Goal: Task Accomplishment & Management: Use online tool/utility

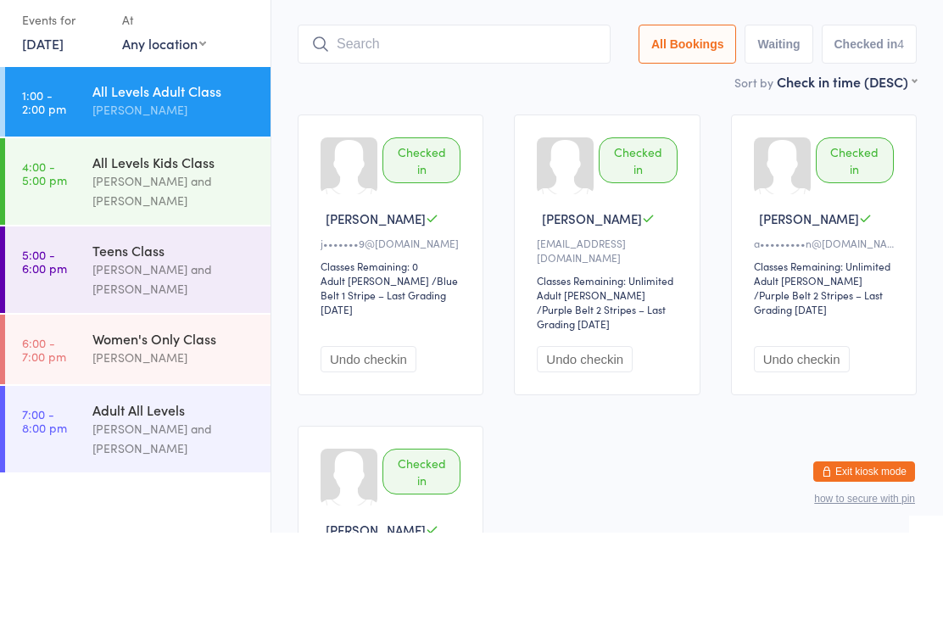
scroll to position [87, 0]
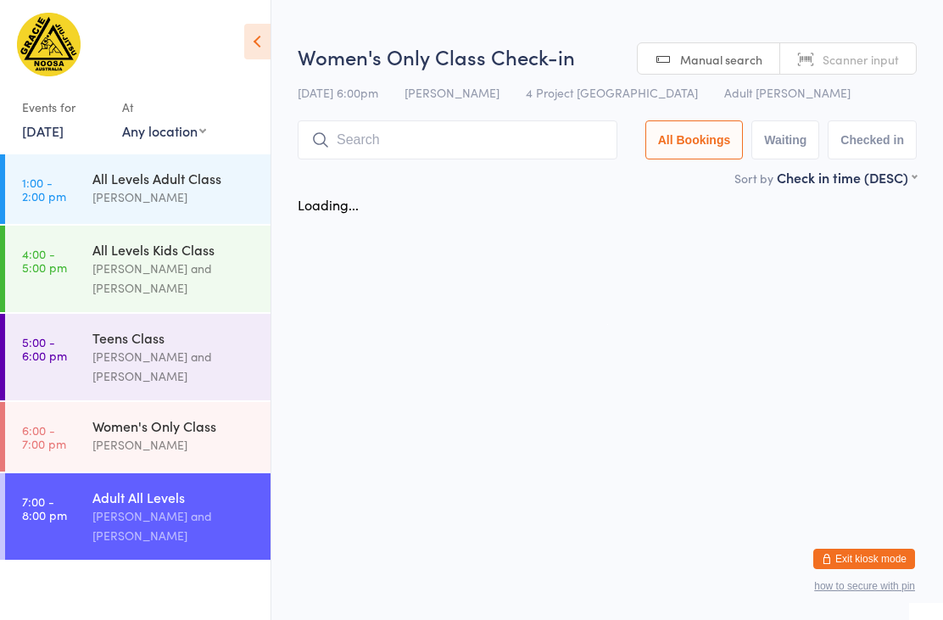
click at [433, 144] on input "search" at bounding box center [458, 139] width 320 height 39
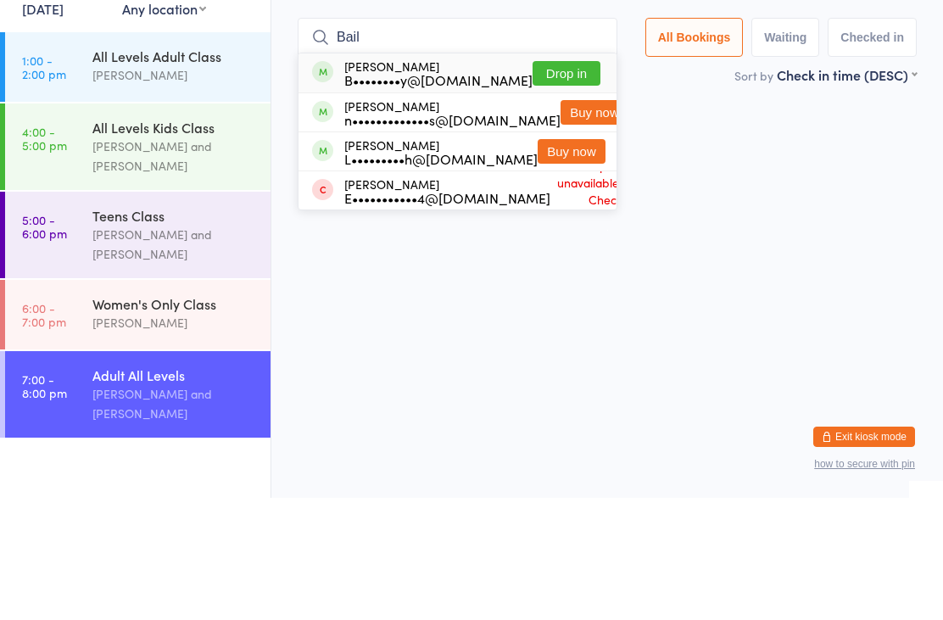
type input "Bail"
click at [587, 183] on button "Drop in" at bounding box center [567, 195] width 68 height 25
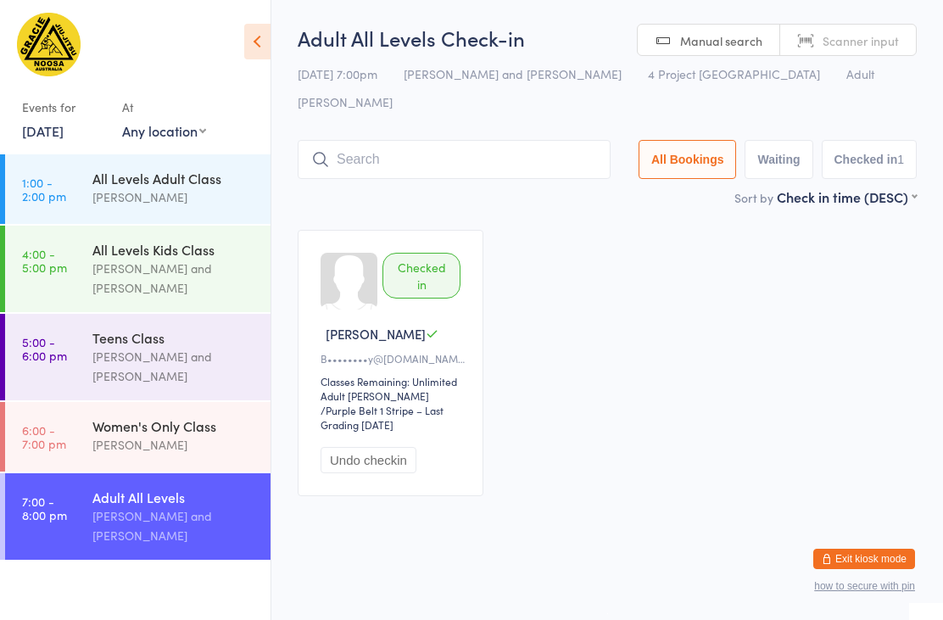
click at [862, 560] on button "Exit kiosk mode" at bounding box center [865, 559] width 102 height 20
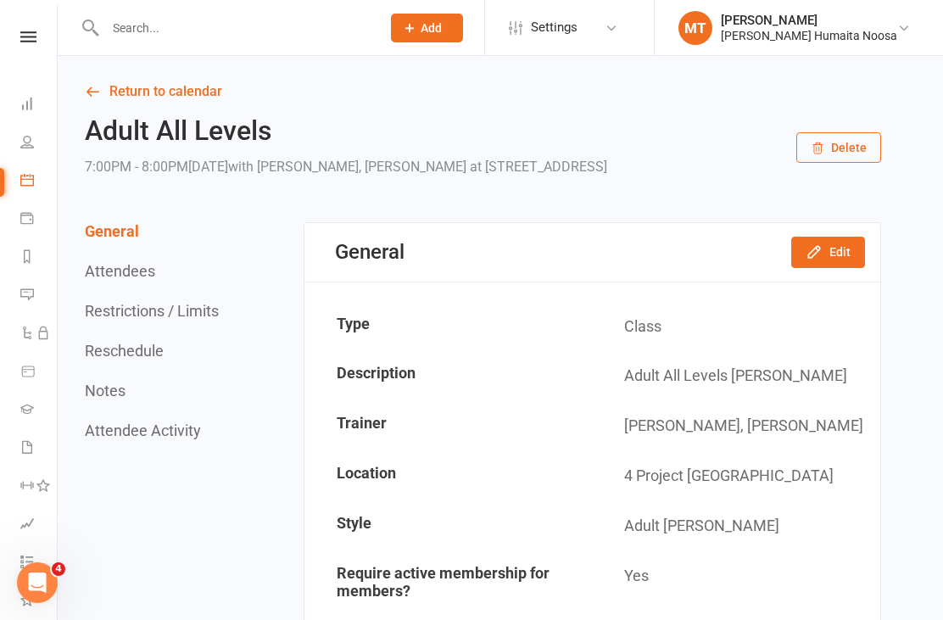
click at [183, 3] on div at bounding box center [225, 27] width 288 height 55
click at [181, 33] on input "text" at bounding box center [234, 28] width 269 height 24
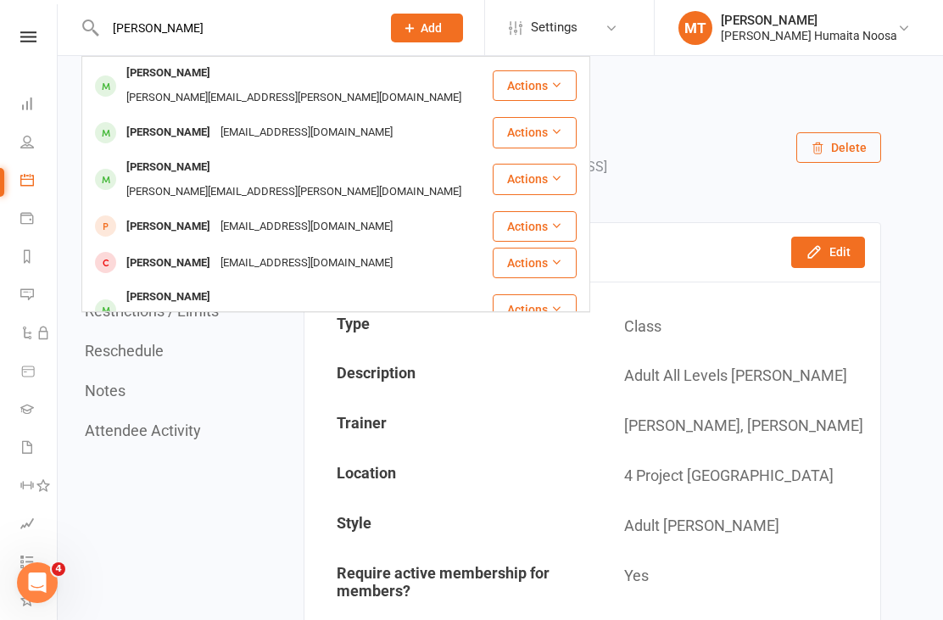
type input "Ellie"
click at [275, 86] on div "ellie.robison@hotmail.com" at bounding box center [293, 98] width 345 height 25
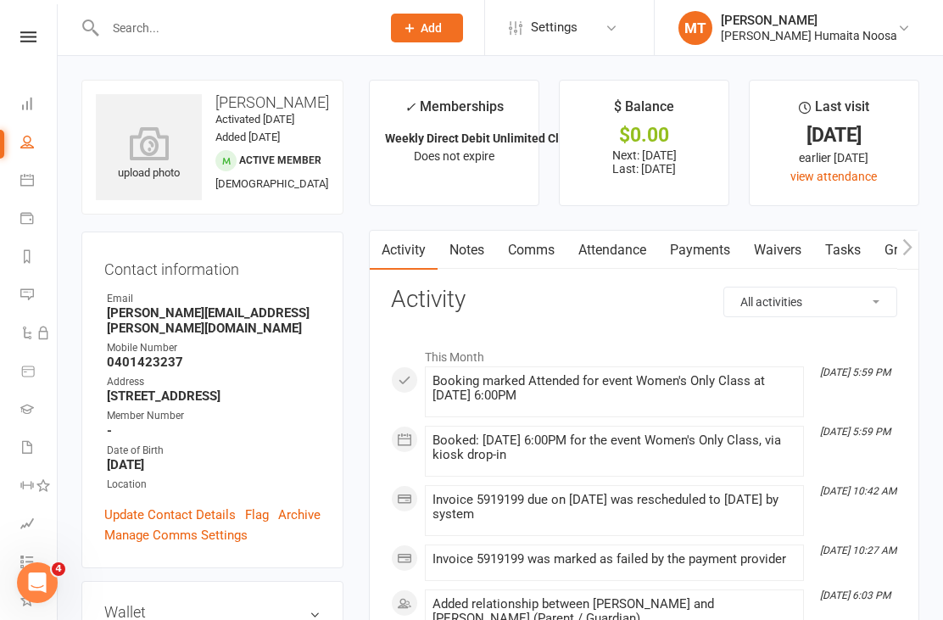
click at [699, 251] on link "Payments" at bounding box center [700, 250] width 84 height 39
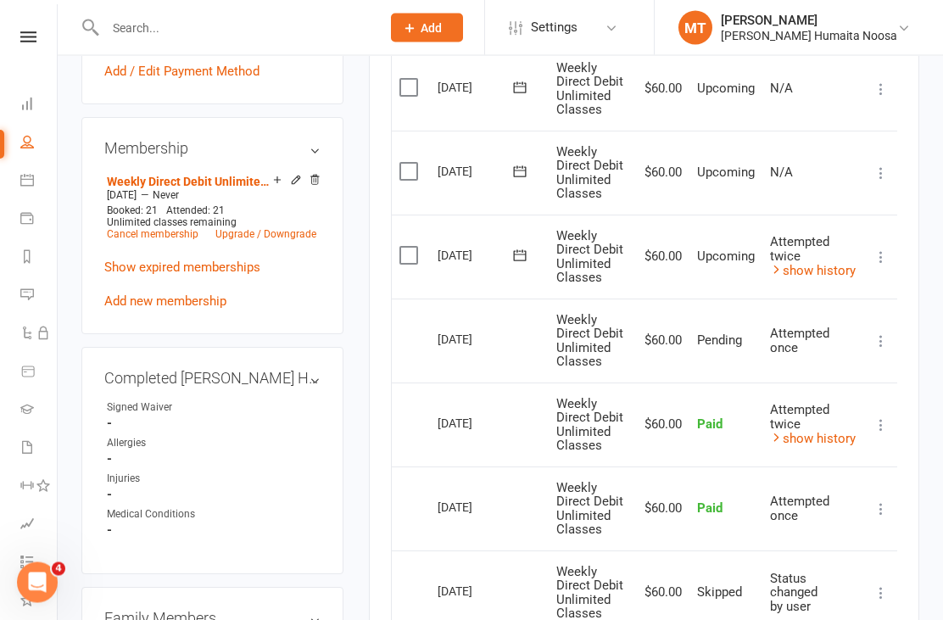
scroll to position [649, 0]
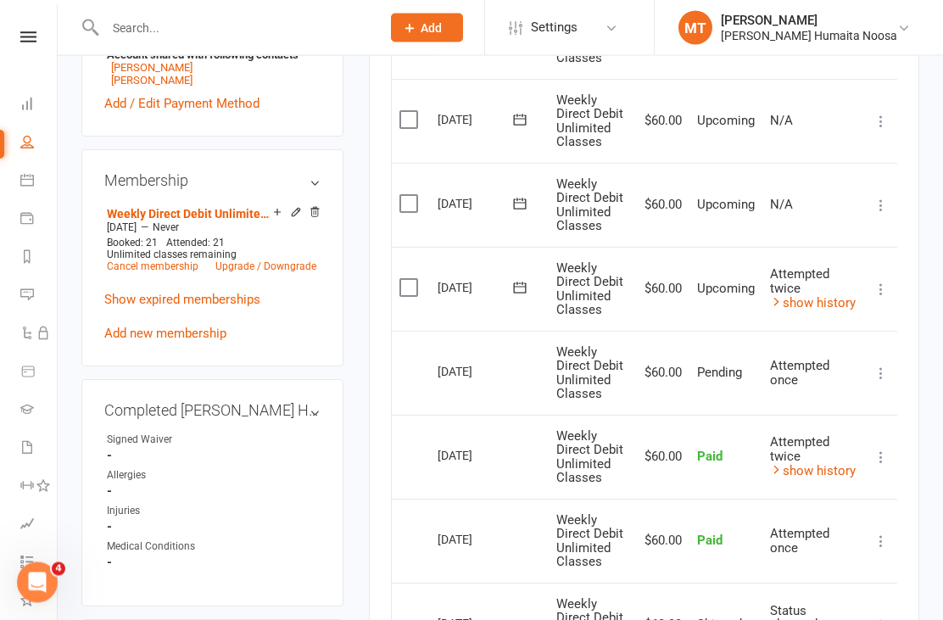
click at [830, 296] on link "show history" at bounding box center [813, 303] width 86 height 15
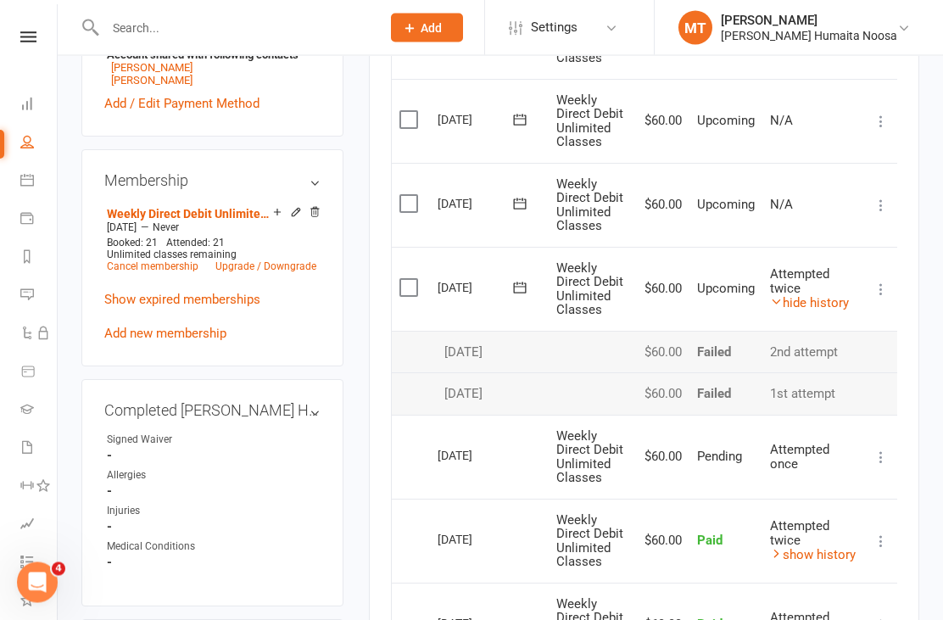
scroll to position [618, 0]
click at [845, 295] on link "hide history" at bounding box center [809, 302] width 79 height 15
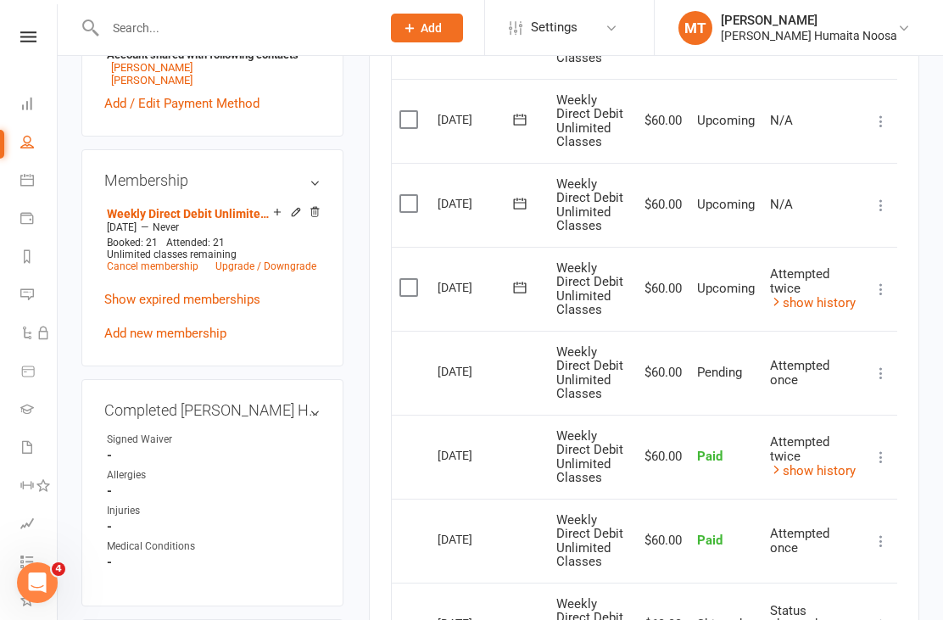
click at [816, 295] on link "show history" at bounding box center [813, 302] width 86 height 15
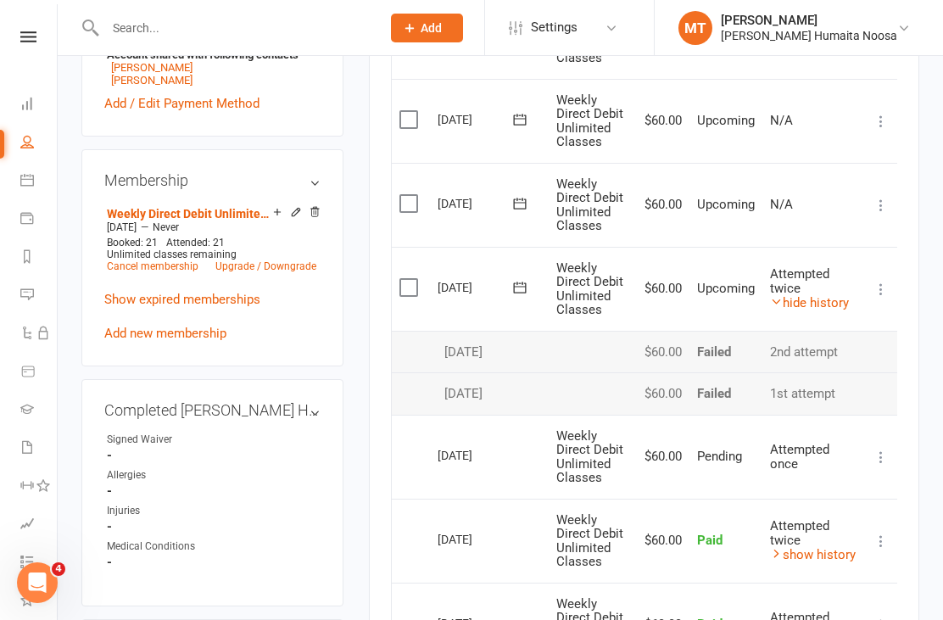
click at [401, 280] on label at bounding box center [411, 287] width 23 height 17
click at [401, 279] on input "checkbox" at bounding box center [405, 279] width 11 height 0
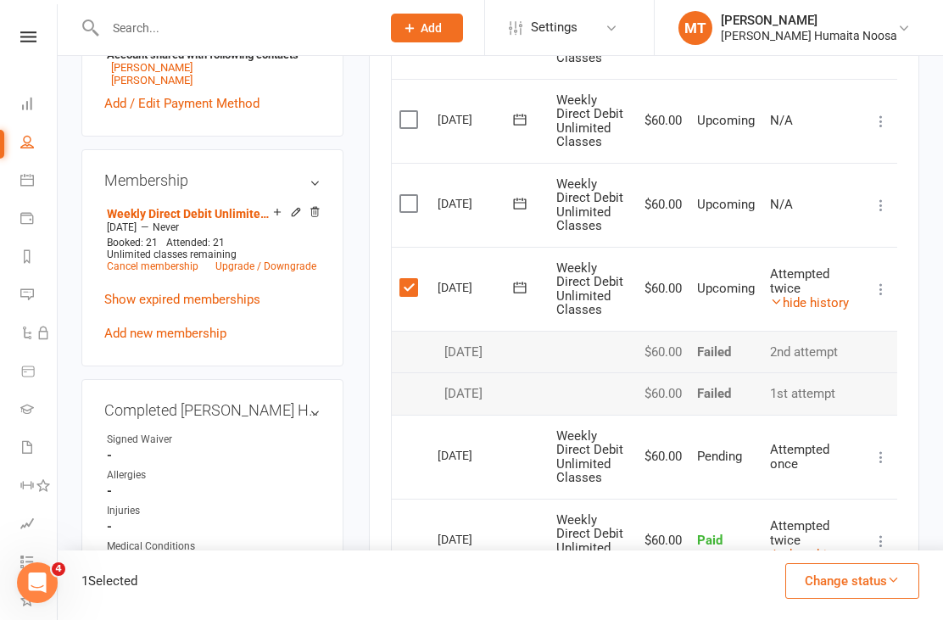
click at [855, 599] on button "Change status" at bounding box center [853, 581] width 134 height 36
click at [804, 552] on link "Skipped" at bounding box center [835, 535] width 168 height 34
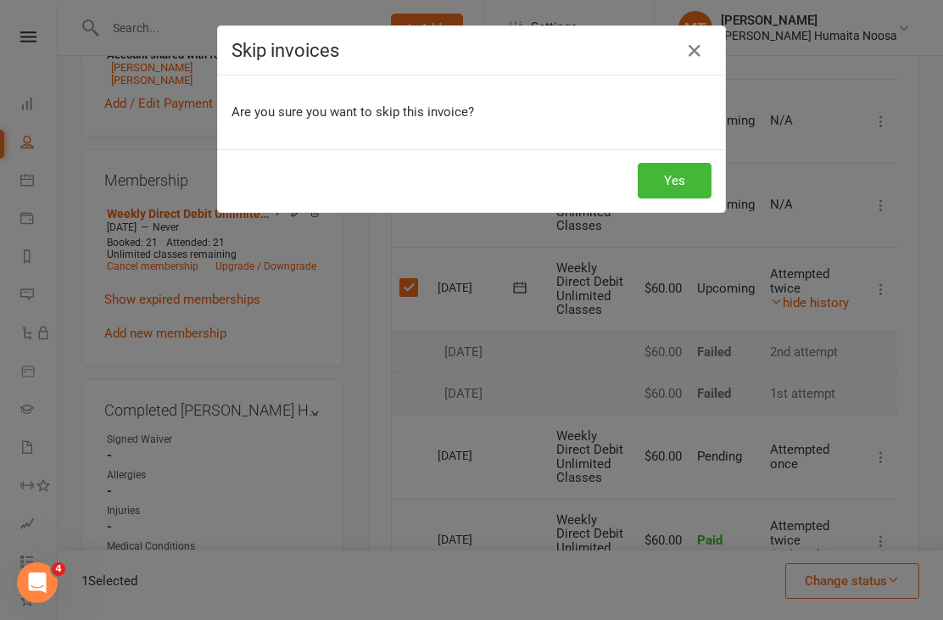
click at [652, 187] on button "Yes" at bounding box center [675, 181] width 74 height 36
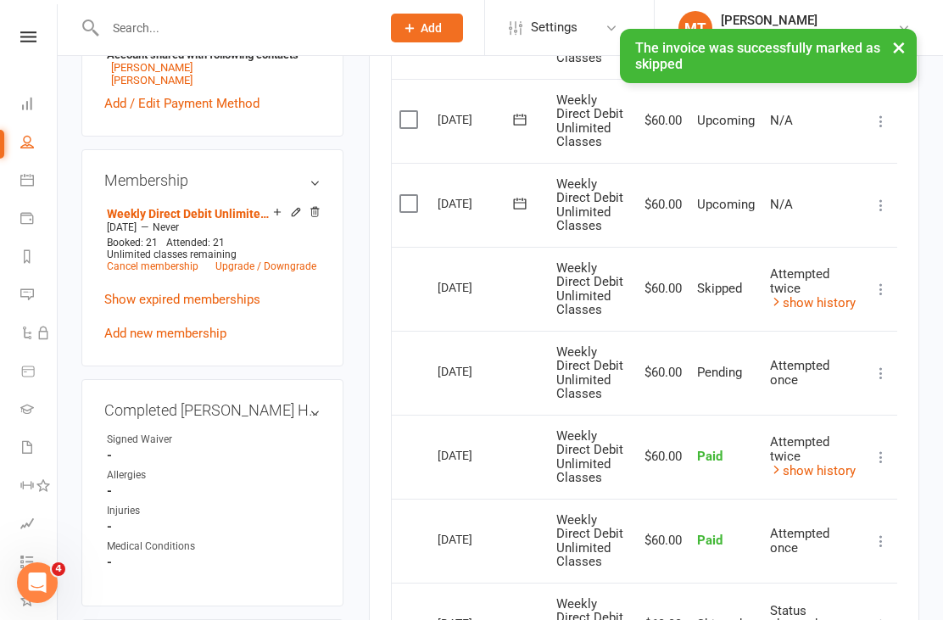
click at [159, 34] on input "text" at bounding box center [234, 28] width 269 height 24
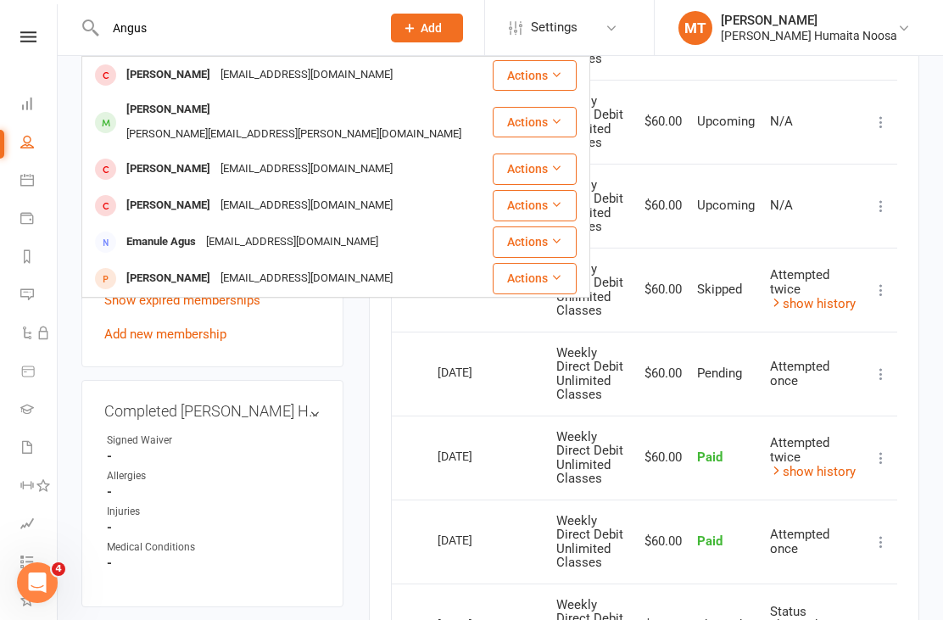
type input "Angus"
click at [274, 122] on div "marc.robison@hotmail.com" at bounding box center [293, 134] width 345 height 25
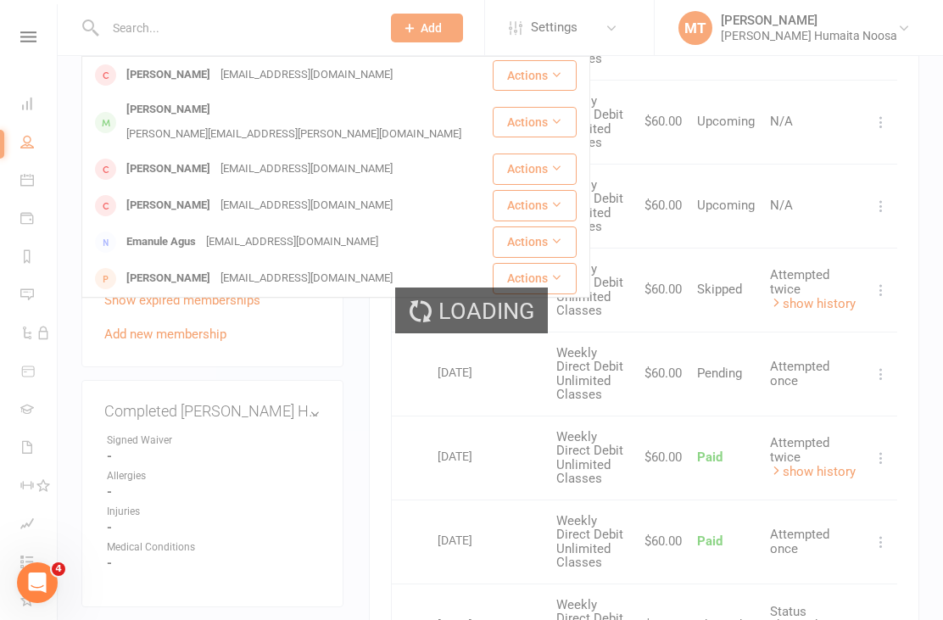
scroll to position [618, 0]
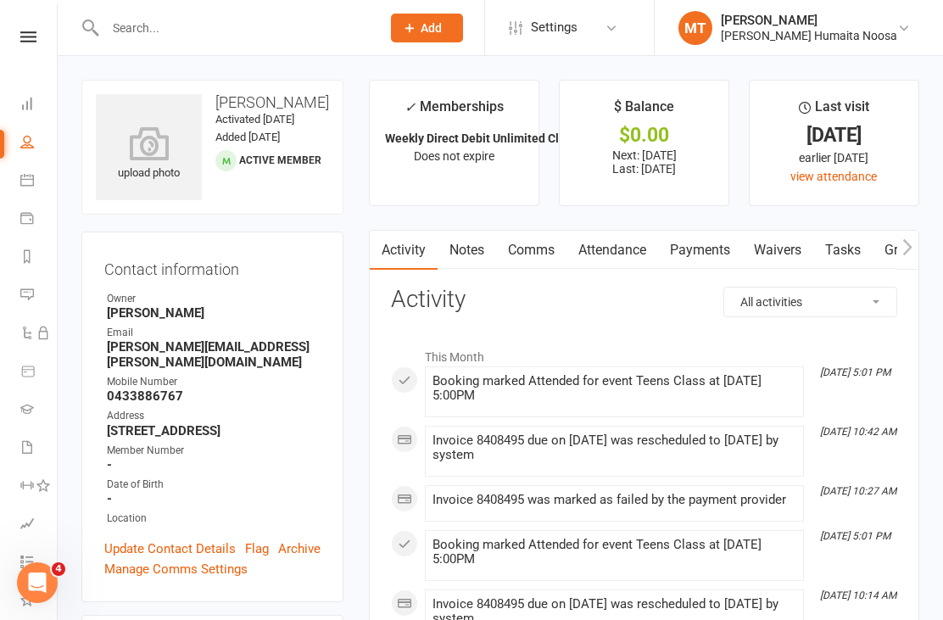
click at [714, 257] on link "Payments" at bounding box center [700, 250] width 84 height 39
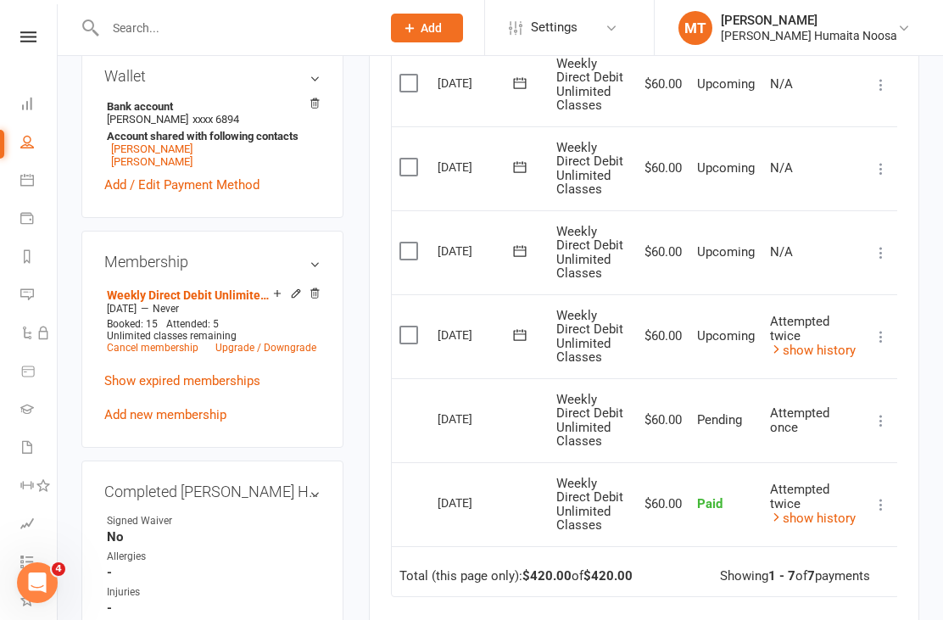
scroll to position [559, 0]
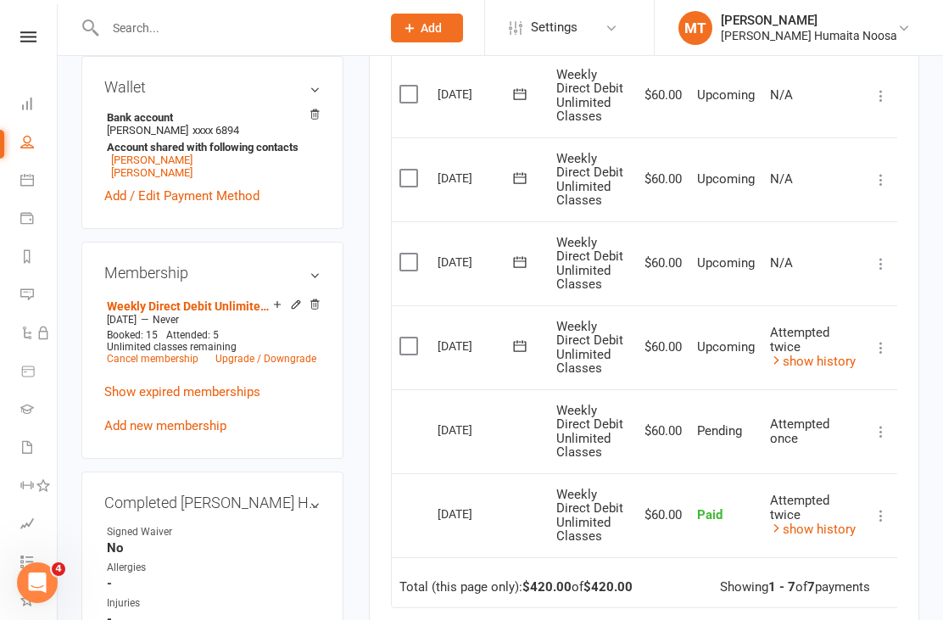
click at [389, 330] on div "Activity Notes Comms Attendance Payments Waivers Tasks Gradings / Promotions Pa…" at bounding box center [644, 262] width 551 height 1183
click at [408, 338] on label at bounding box center [411, 346] width 23 height 17
click at [408, 338] on input "checkbox" at bounding box center [405, 338] width 11 height 0
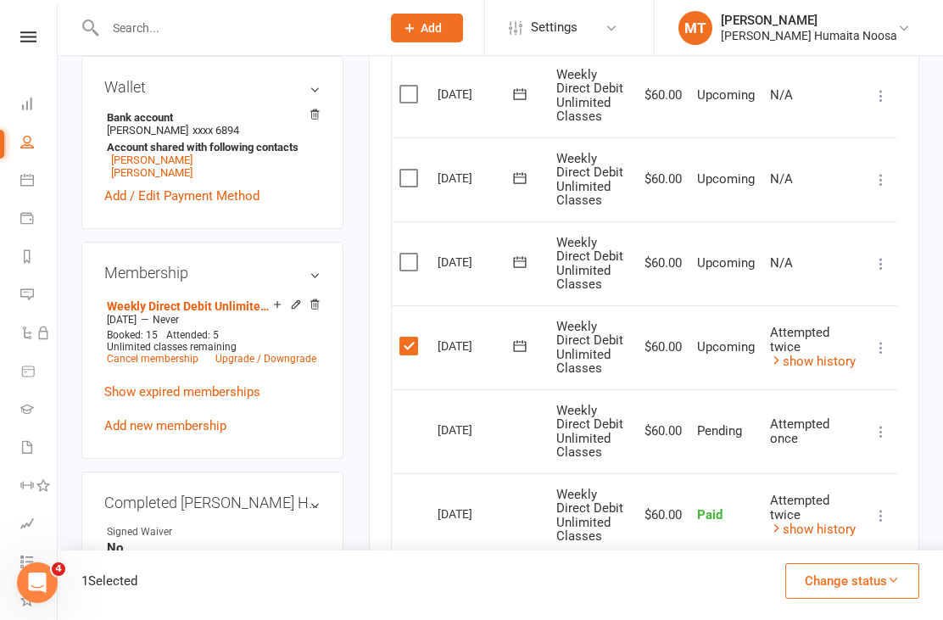
click at [870, 599] on button "Change status" at bounding box center [853, 581] width 134 height 36
click at [804, 552] on link "Skipped" at bounding box center [835, 535] width 168 height 34
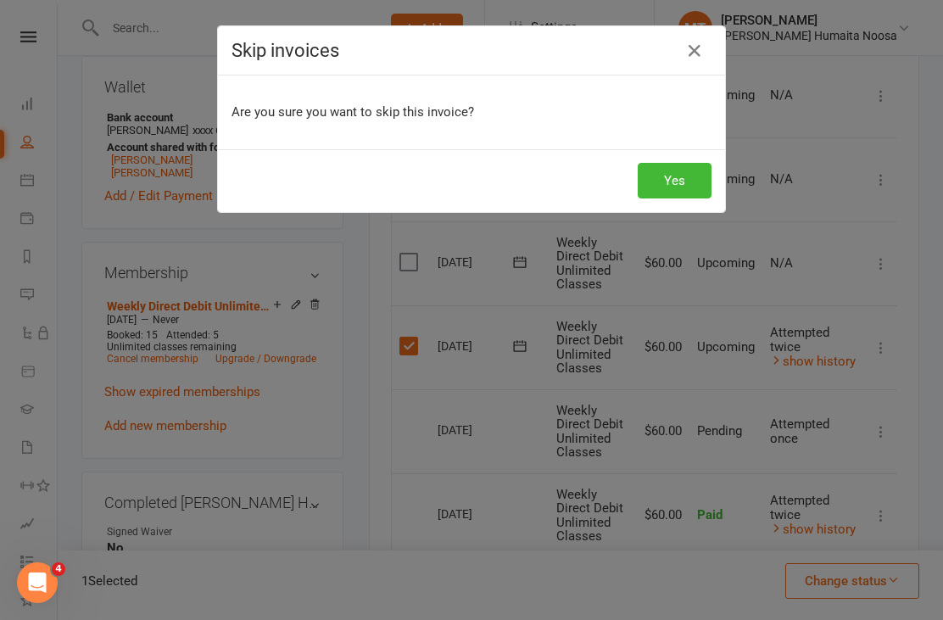
click at [658, 176] on button "Yes" at bounding box center [675, 181] width 74 height 36
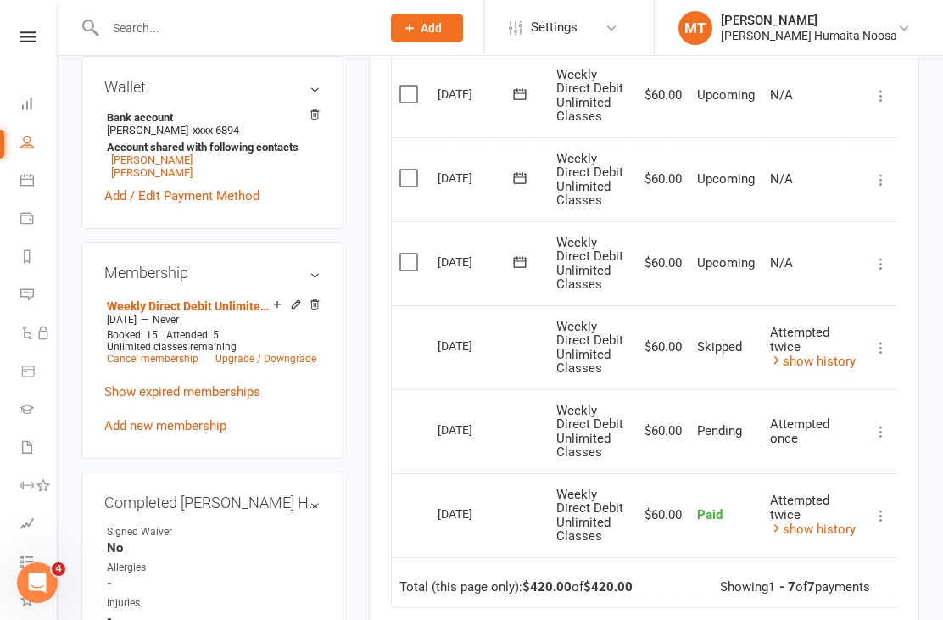
scroll to position [586, 0]
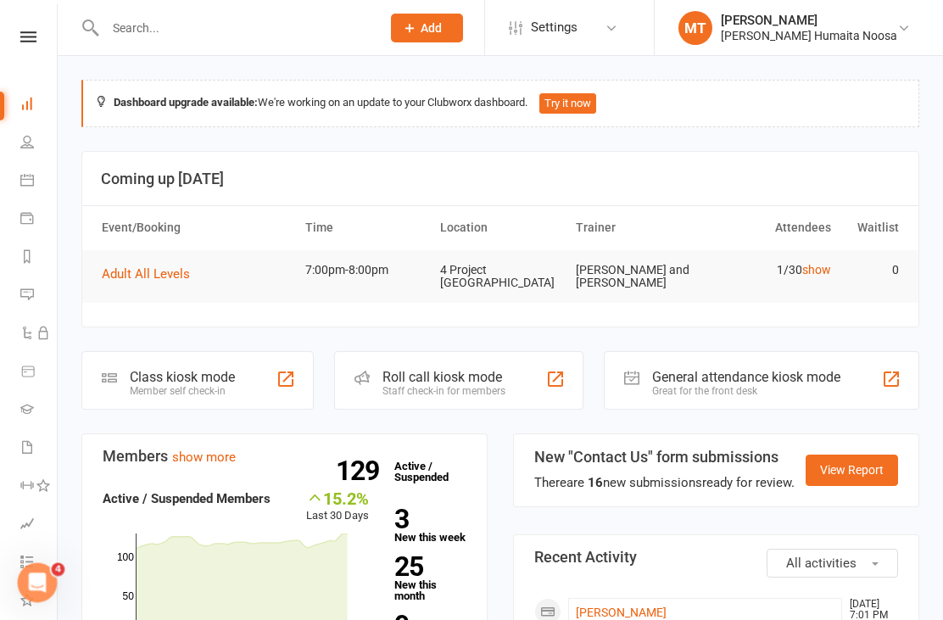
click at [32, 411] on icon at bounding box center [27, 409] width 14 height 14
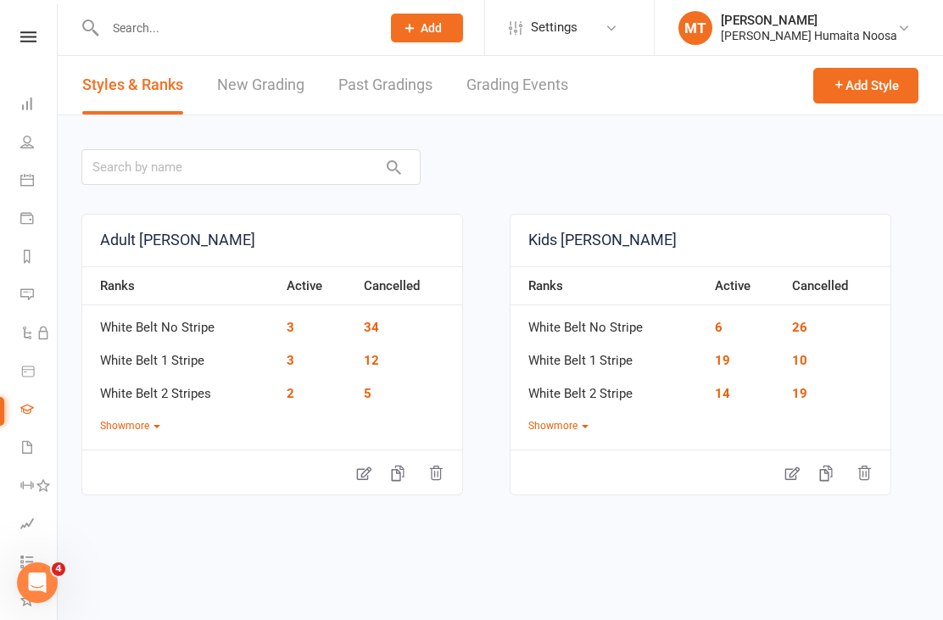
click at [256, 85] on link "New Grading" at bounding box center [260, 85] width 87 height 59
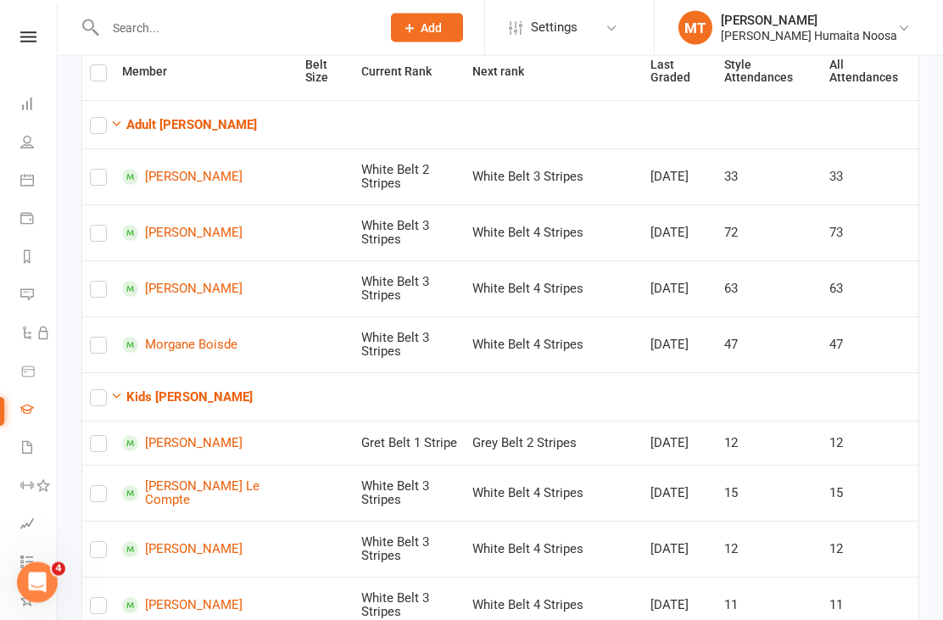
click at [93, 350] on label at bounding box center [98, 350] width 17 height 0
click at [93, 339] on input "checkbox" at bounding box center [98, 339] width 17 height 0
checkbox input "true"
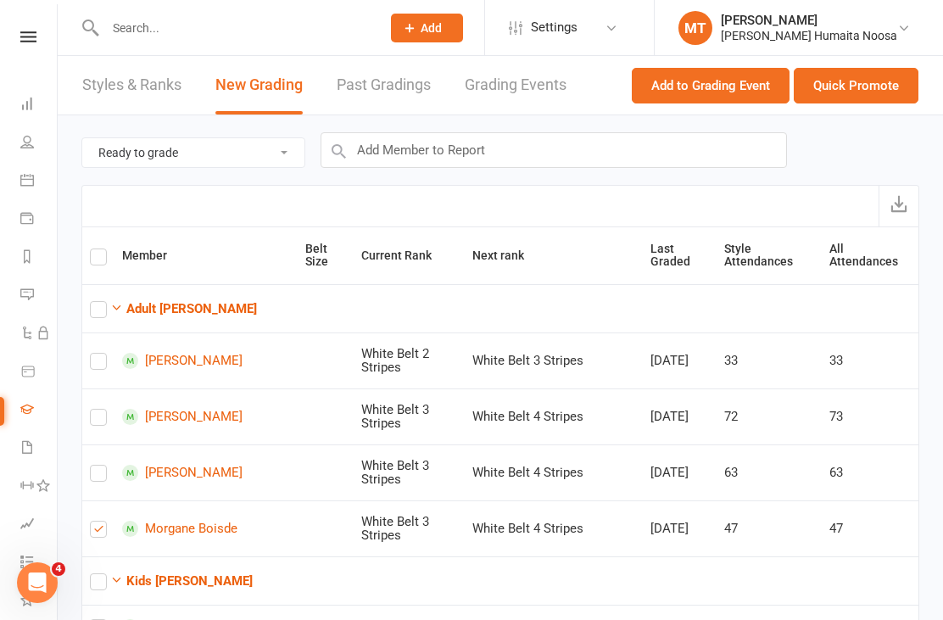
click at [854, 84] on button "Quick Promote" at bounding box center [856, 86] width 125 height 36
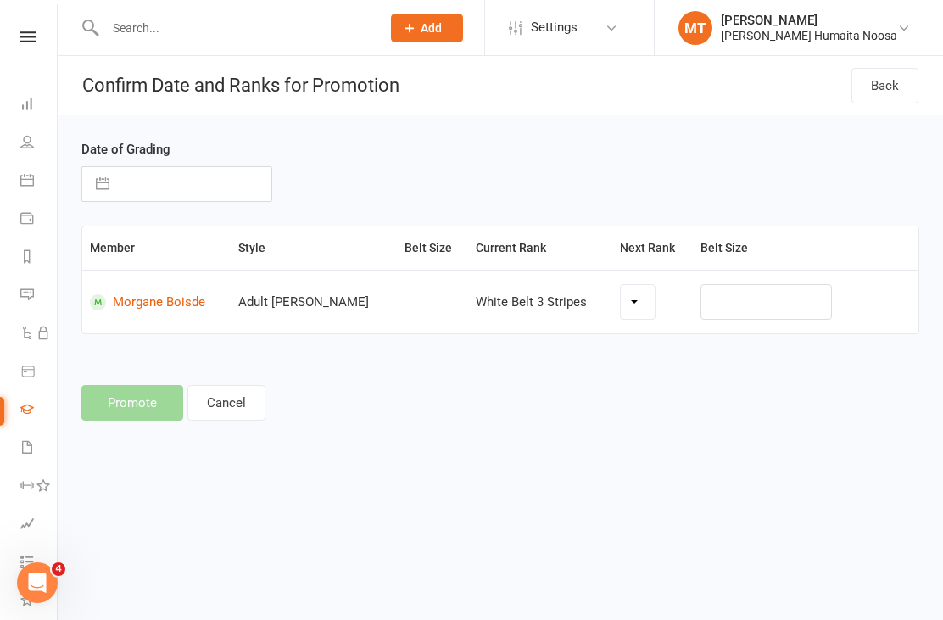
select select "23869"
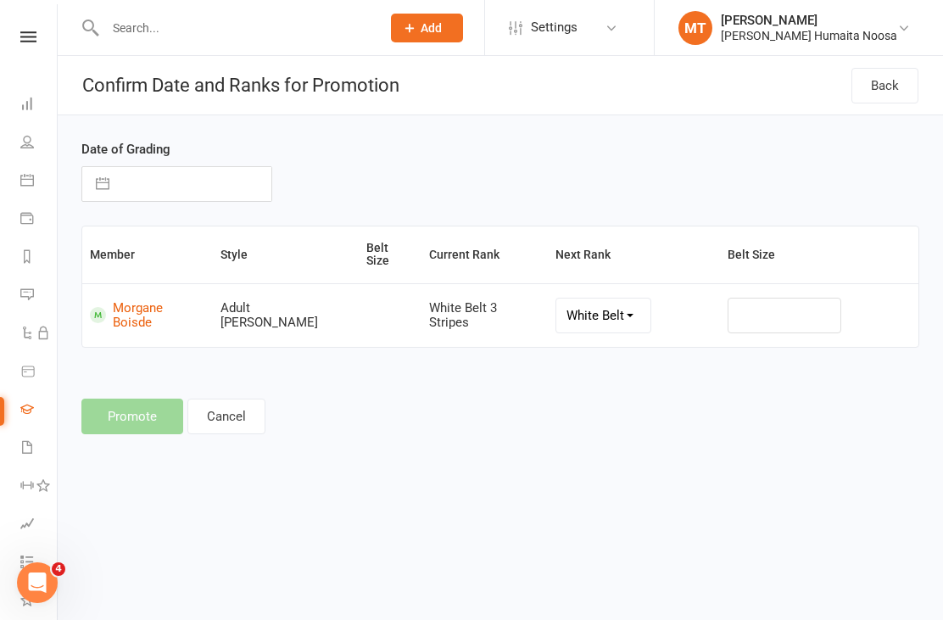
click at [105, 186] on button "button" at bounding box center [102, 184] width 31 height 34
select select "6"
select select "2025"
select select "7"
select select "2025"
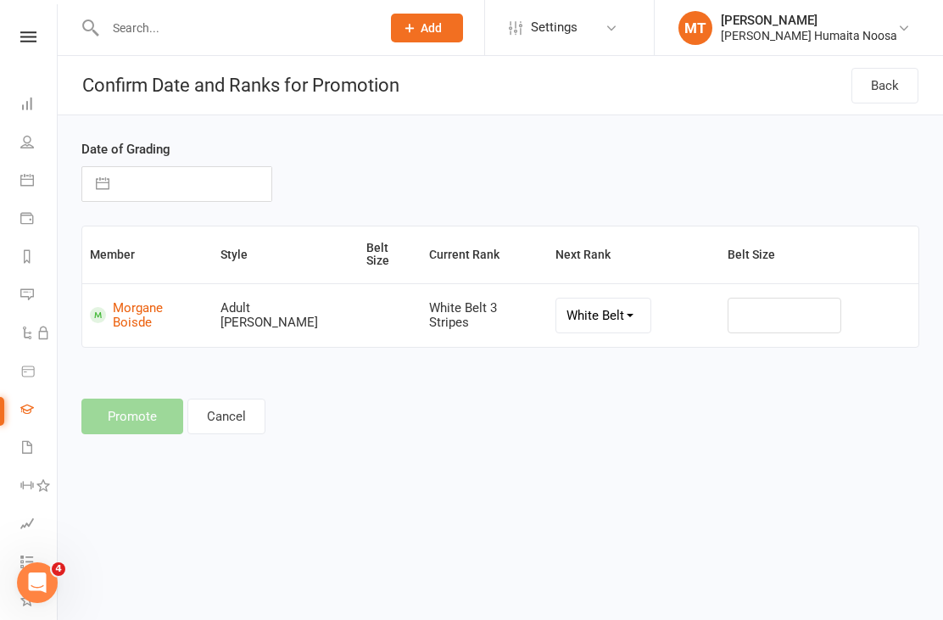
select select "8"
select select "2025"
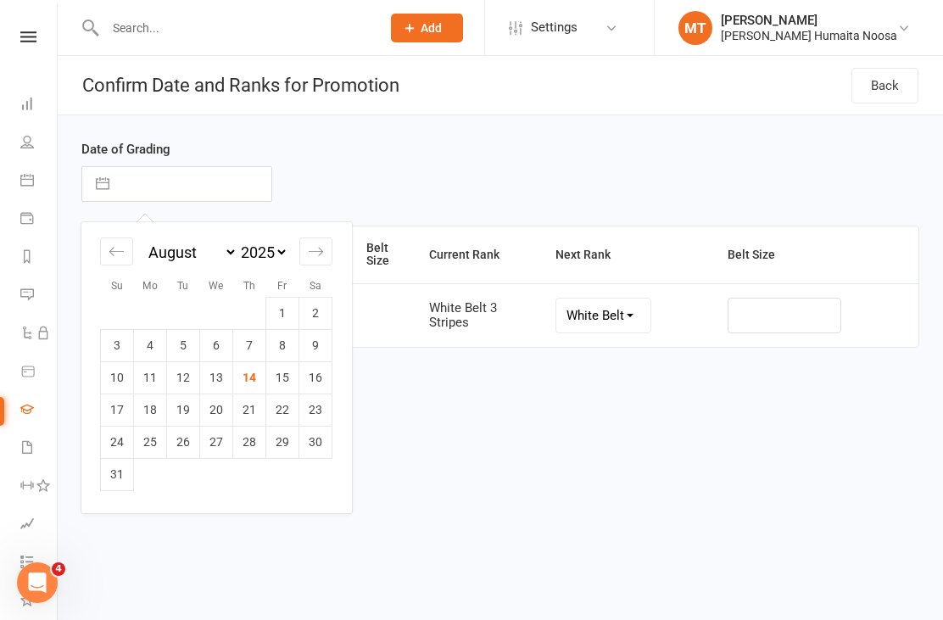
click at [258, 378] on td "14" at bounding box center [249, 377] width 33 height 32
type input "14 Aug 2025"
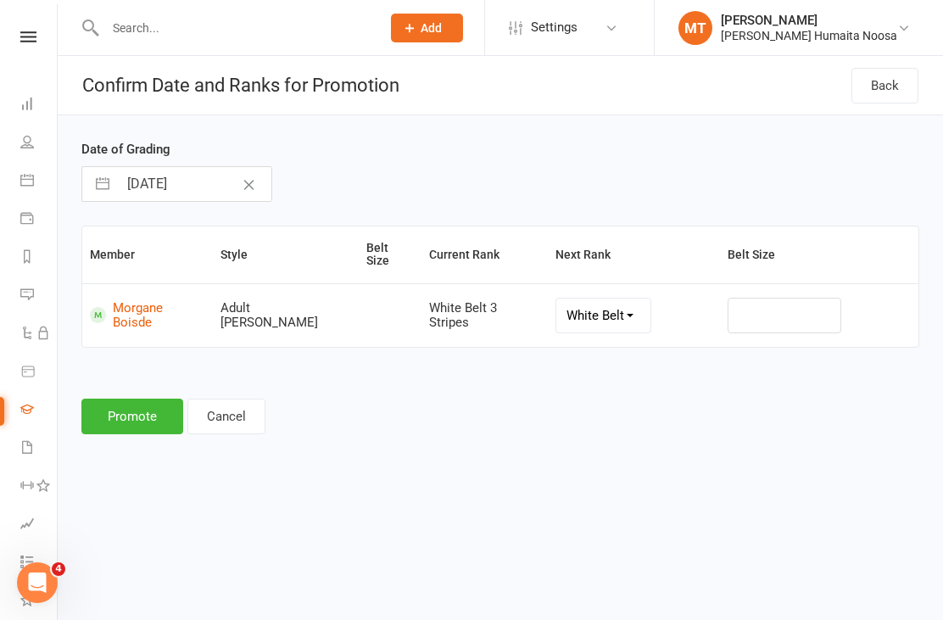
click at [139, 402] on button "Promote" at bounding box center [132, 417] width 102 height 36
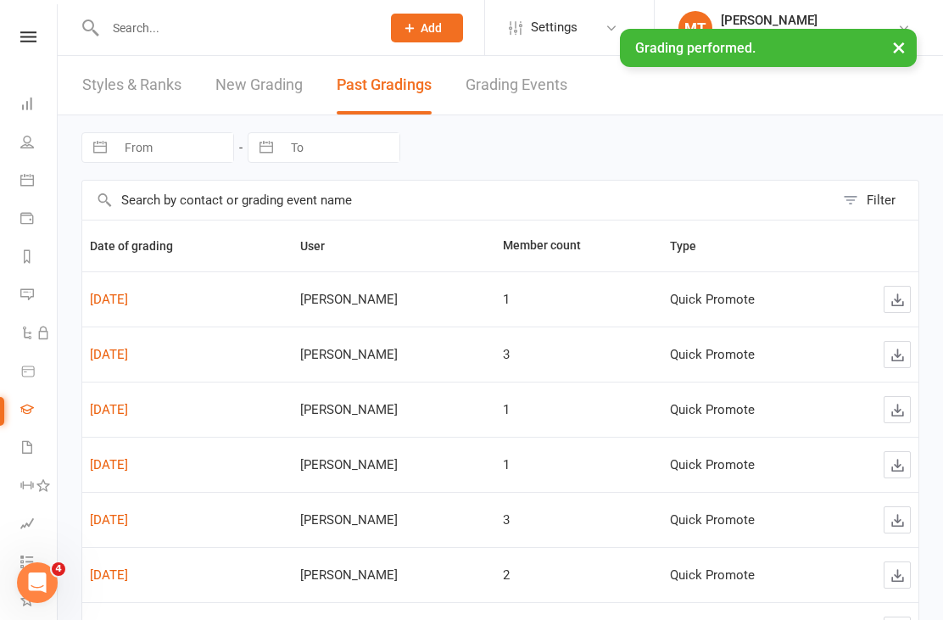
click at [42, 16] on nav "Clubworx Dashboard People Calendar Payments Reports Messages Automations Produc…" at bounding box center [29, 314] width 58 height 620
click at [39, 28] on nav "Clubworx Dashboard People Calendar Payments Reports Messages Automations Produc…" at bounding box center [29, 314] width 58 height 620
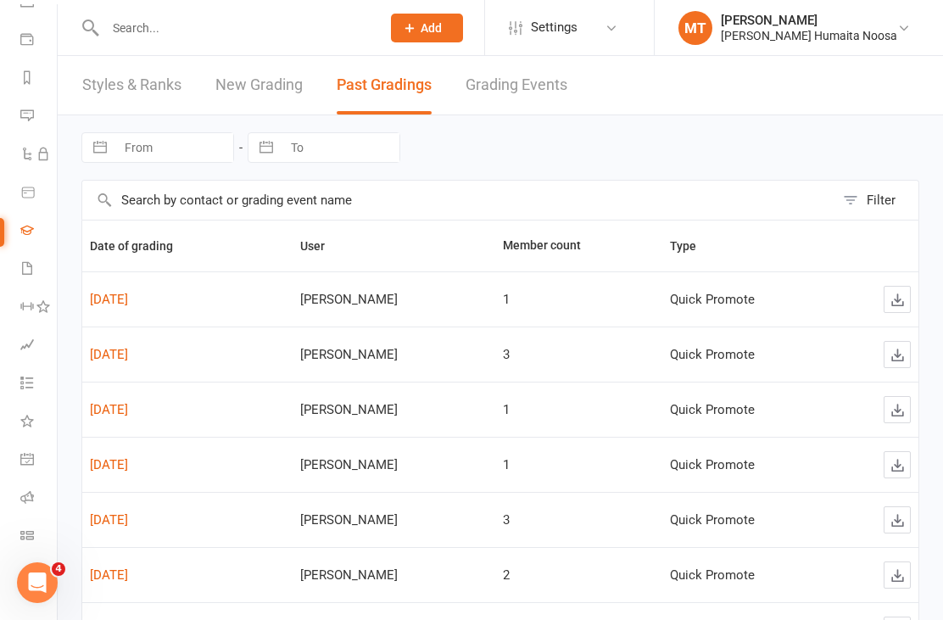
click at [22, 263] on icon at bounding box center [27, 268] width 14 height 14
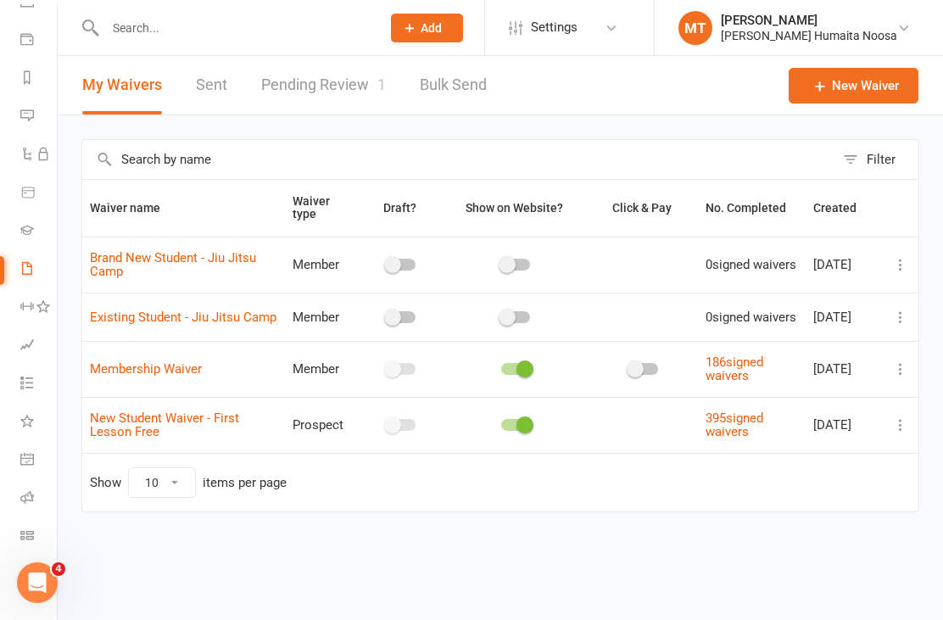
click at [322, 93] on link "Pending Review 1" at bounding box center [323, 85] width 125 height 59
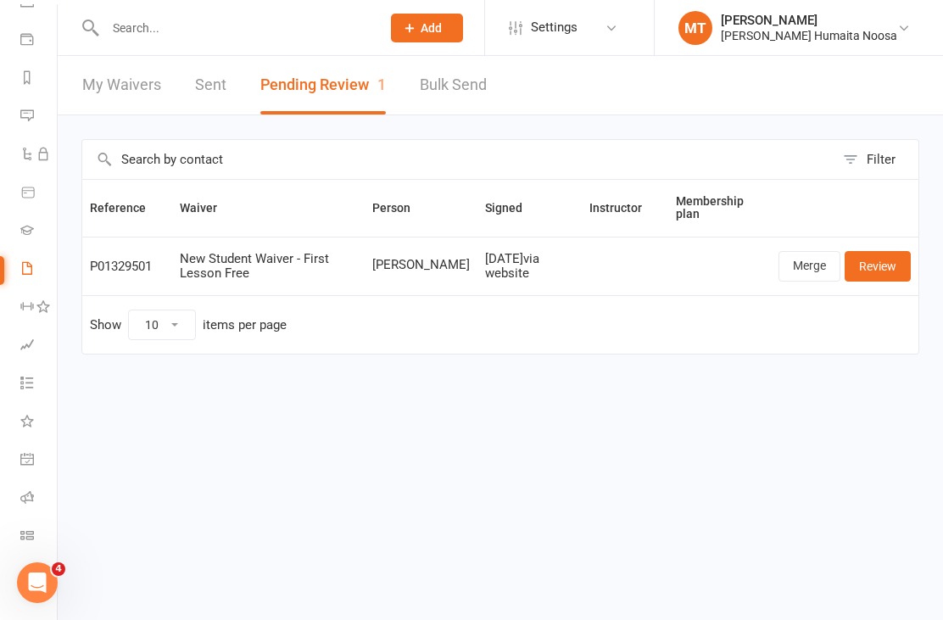
click at [882, 266] on link "Review" at bounding box center [878, 266] width 66 height 31
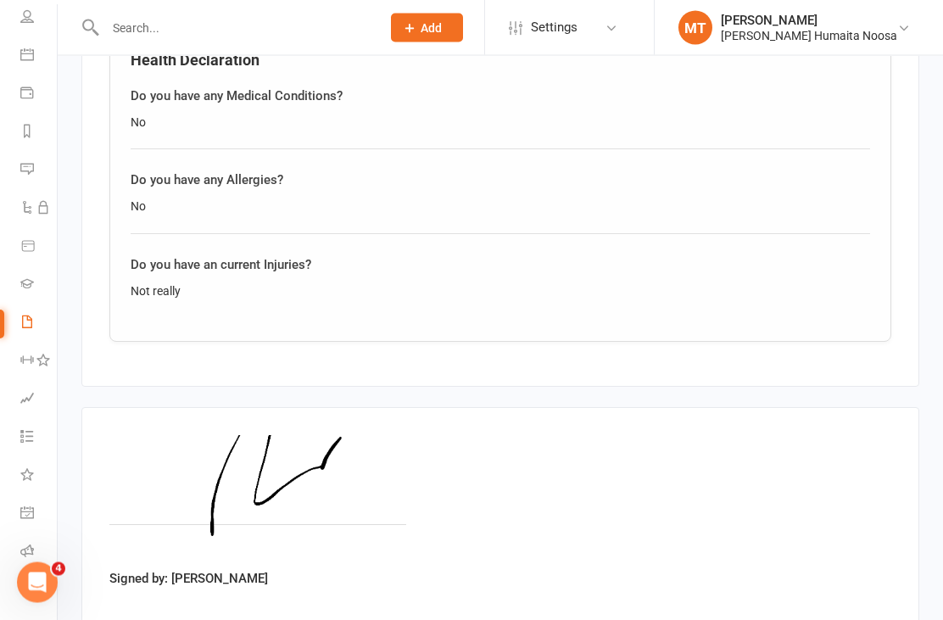
scroll to position [1295, 0]
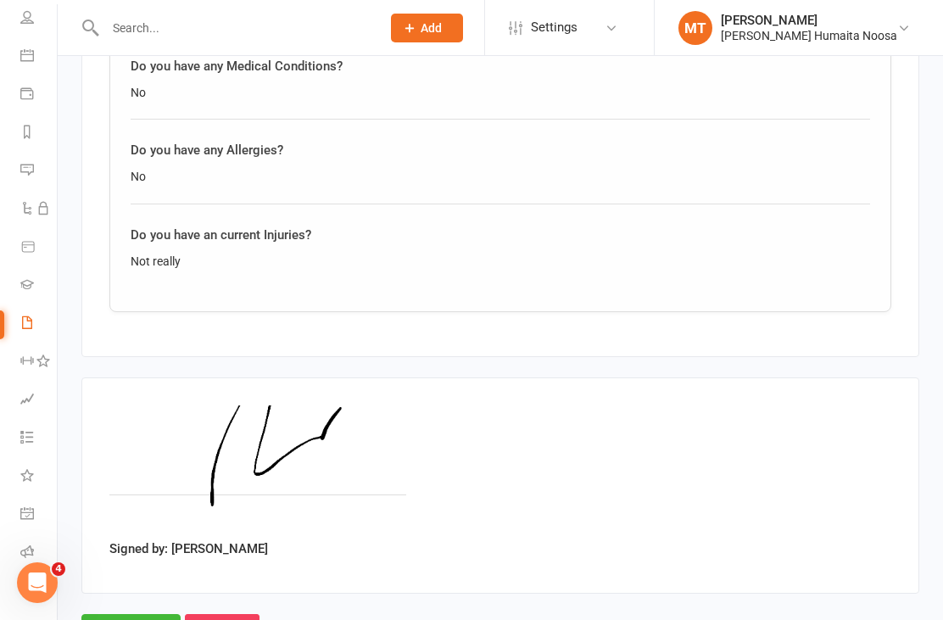
click at [138, 614] on input "Approve" at bounding box center [130, 632] width 99 height 36
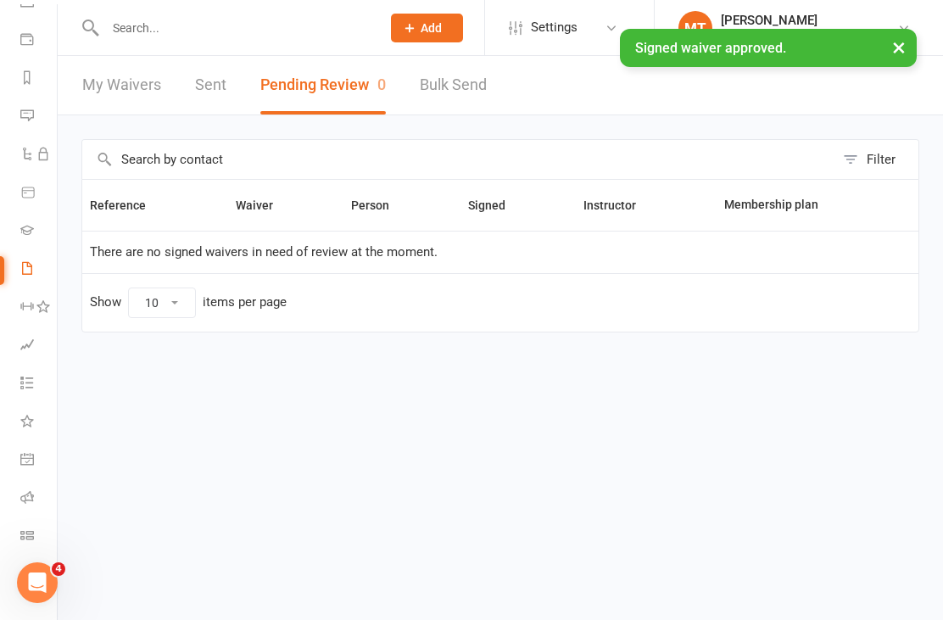
scroll to position [179, 0]
click at [25, 540] on icon at bounding box center [27, 536] width 14 height 14
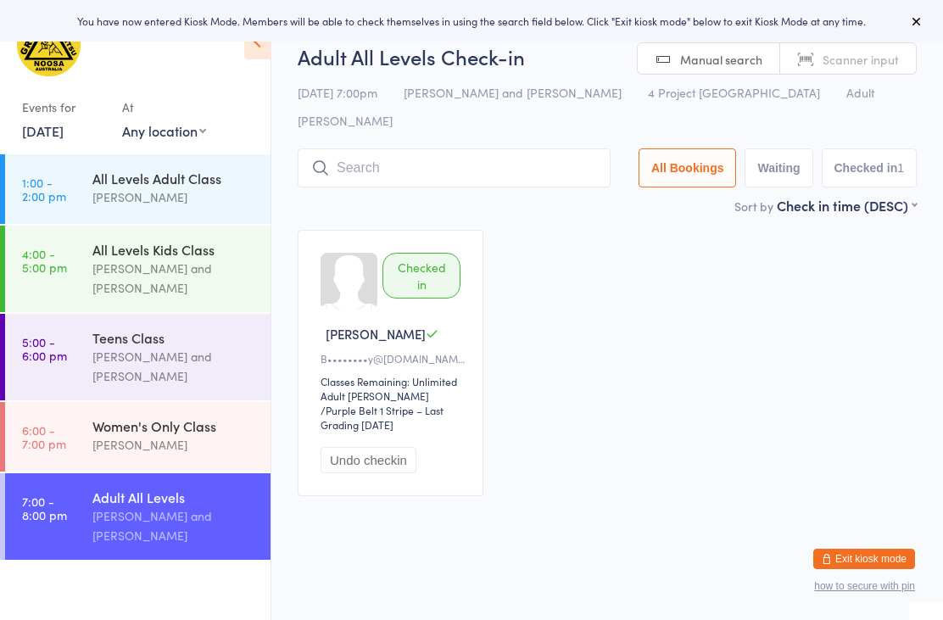
click at [507, 148] on input "search" at bounding box center [454, 167] width 313 height 39
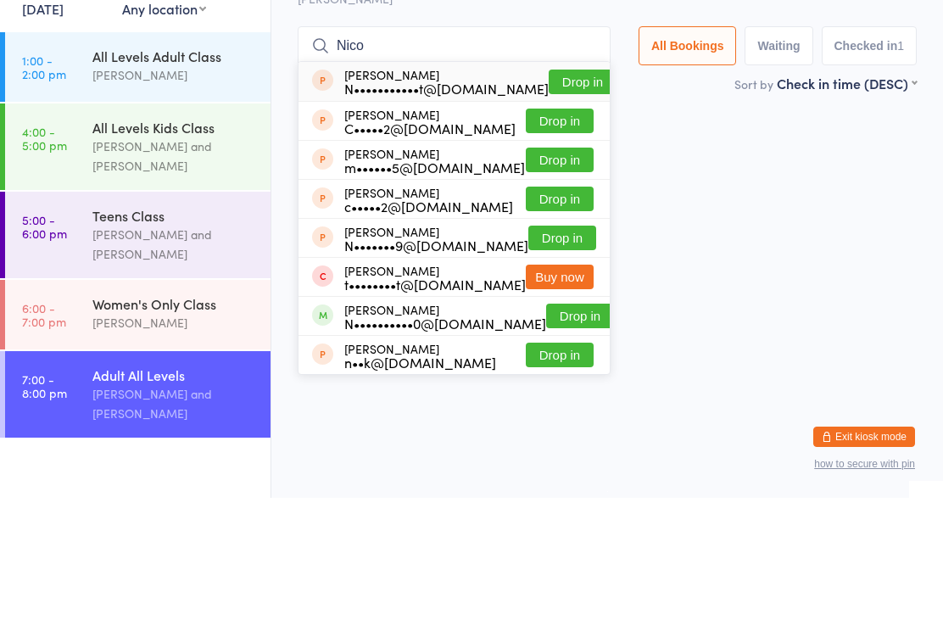
type input "Nico"
click at [571, 192] on button "Drop in" at bounding box center [583, 204] width 68 height 25
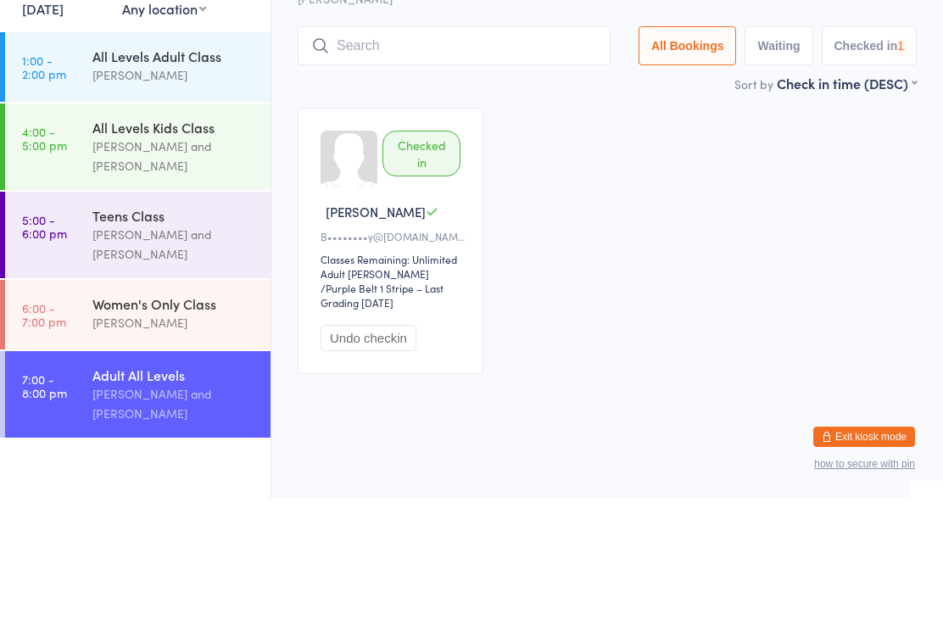
click at [445, 148] on input "search" at bounding box center [454, 167] width 313 height 39
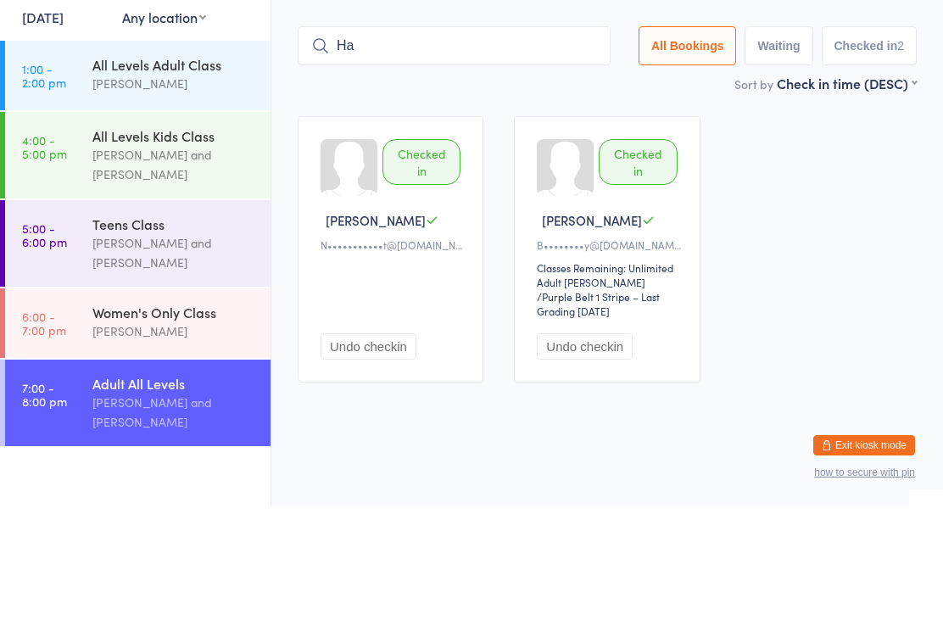
type input "H"
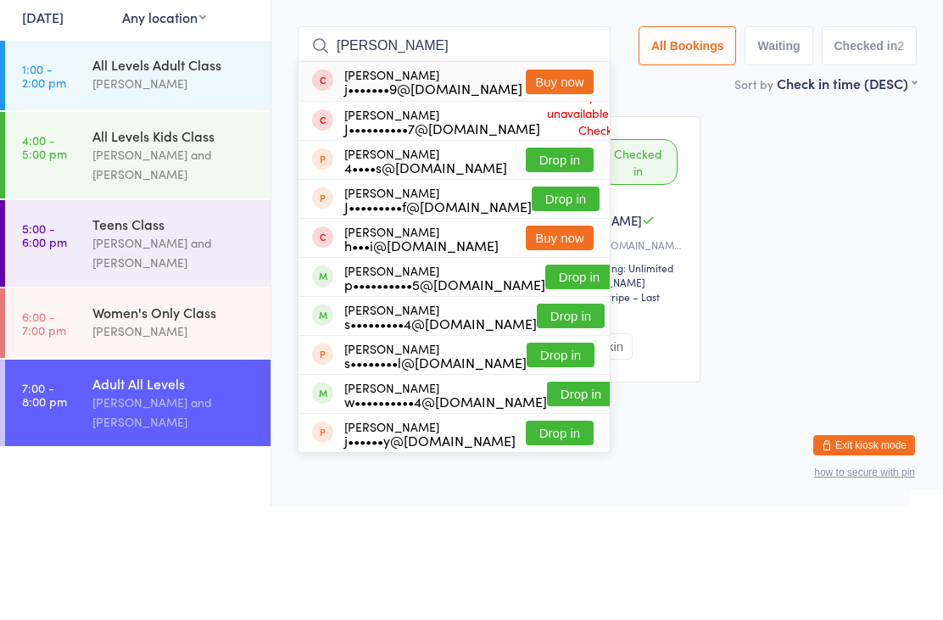
type input "[PERSON_NAME]"
click at [551, 378] on button "Drop in" at bounding box center [580, 390] width 68 height 25
